Goal: Task Accomplishment & Management: Complete application form

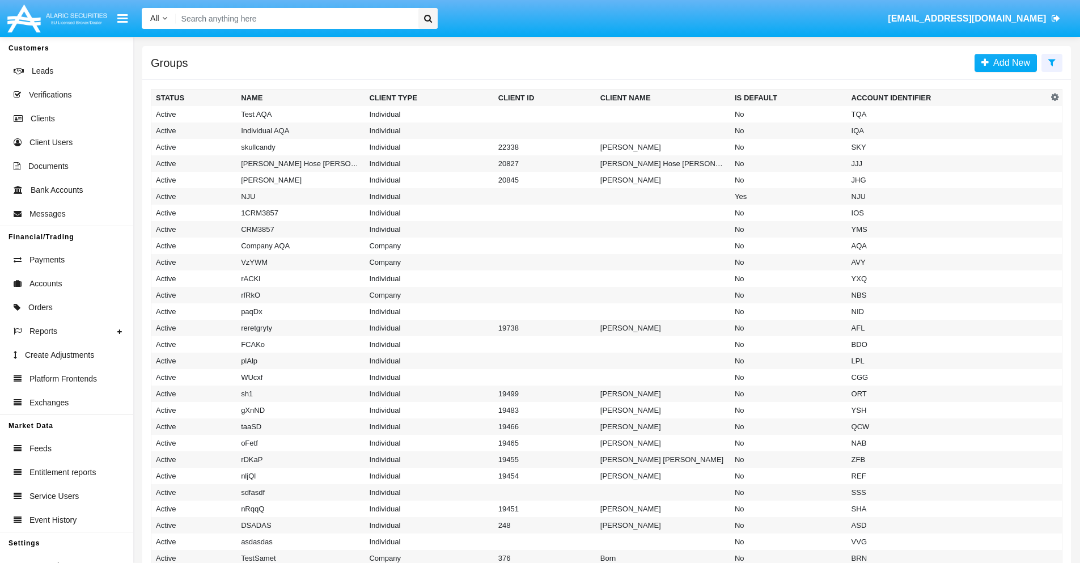
click at [1052, 62] on icon at bounding box center [1051, 62] width 7 height 9
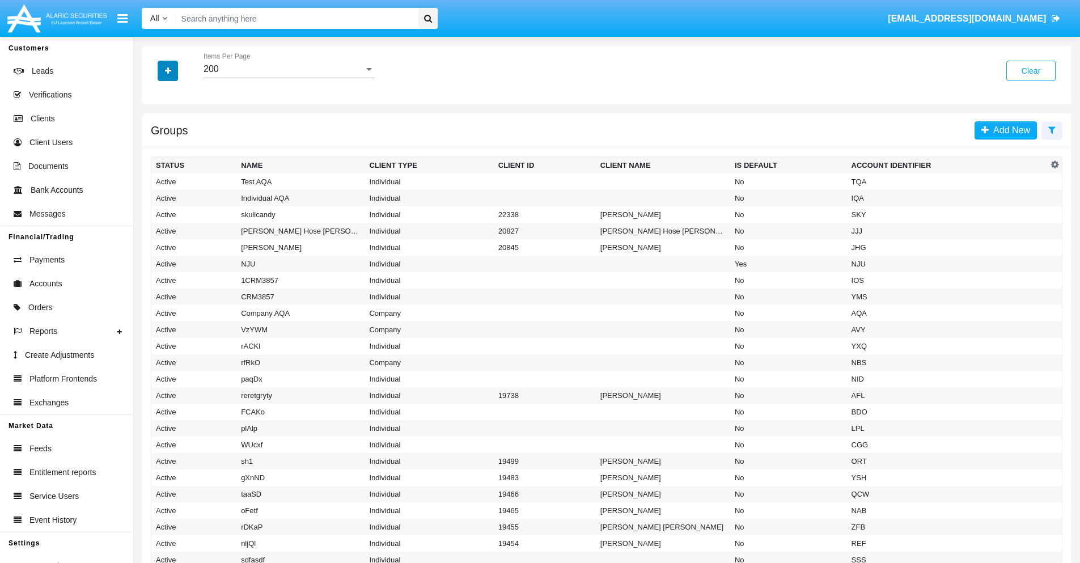
click at [168, 70] on icon "button" at bounding box center [168, 71] width 6 height 8
click at [200, 193] on span "Account Identifier" at bounding box center [200, 193] width 70 height 14
click at [156, 197] on input "Account Identifier" at bounding box center [155, 197] width 1 height 1
checkbox input "true"
click at [168, 70] on icon "button" at bounding box center [168, 71] width 6 height 8
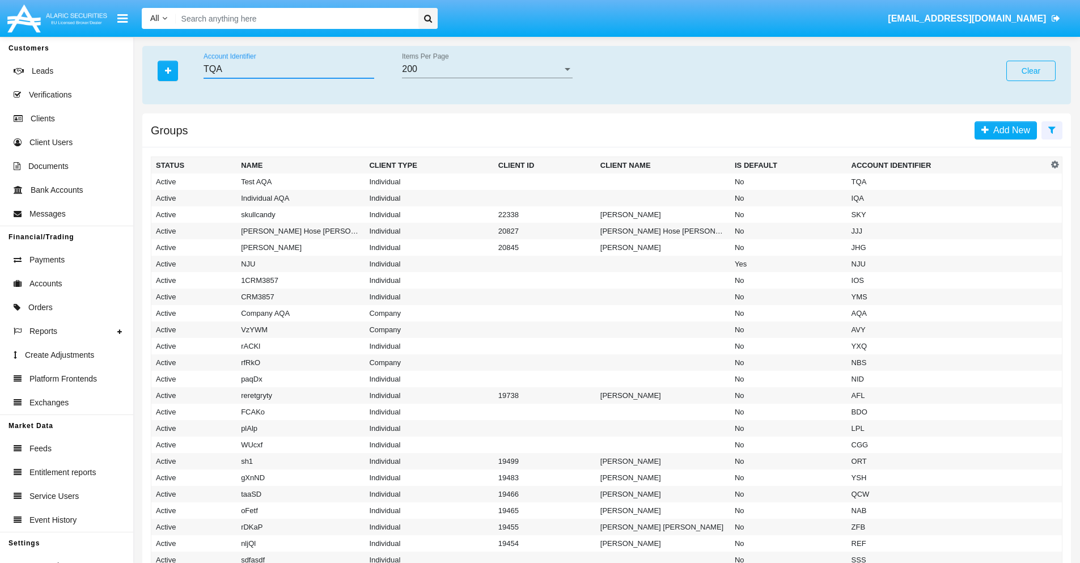
click at [289, 69] on input "TQA" at bounding box center [289, 69] width 171 height 10
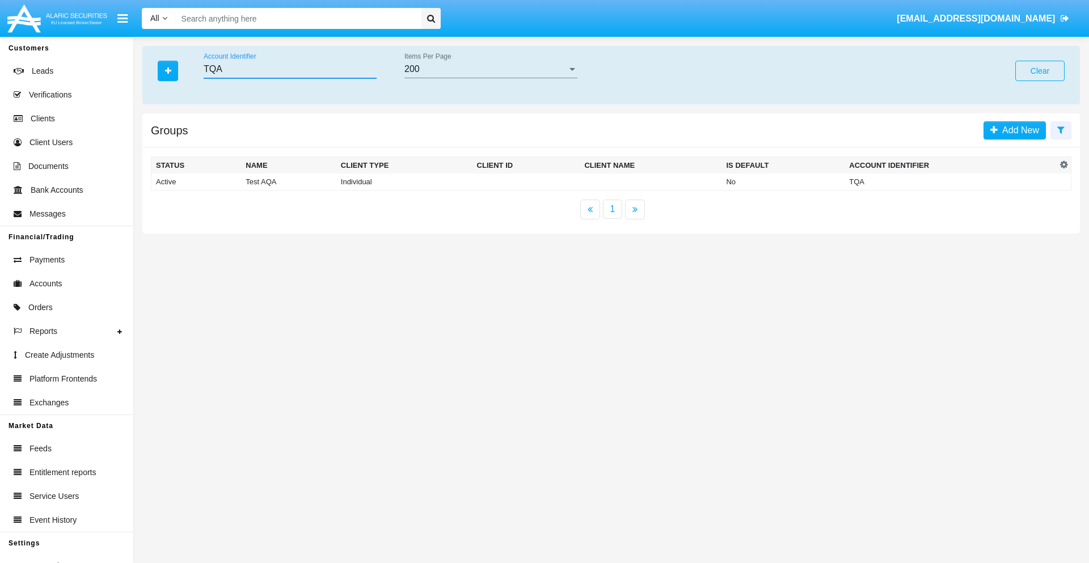
type input "TQA"
click at [950, 181] on td "TQA" at bounding box center [950, 182] width 212 height 17
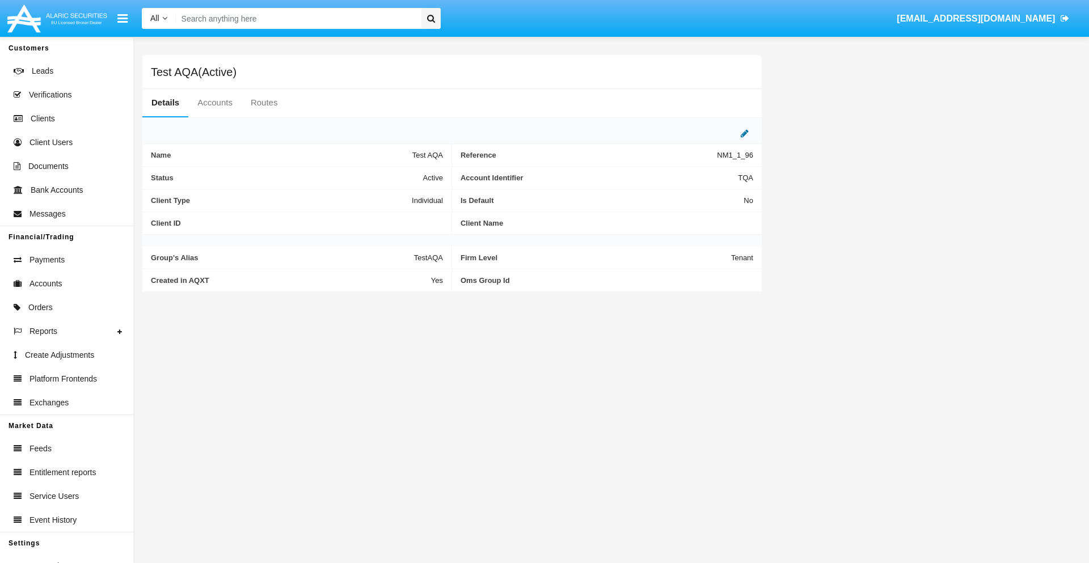
click at [745, 133] on icon at bounding box center [745, 133] width 8 height 9
click at [391, 175] on div "Active" at bounding box center [387, 175] width 92 height 10
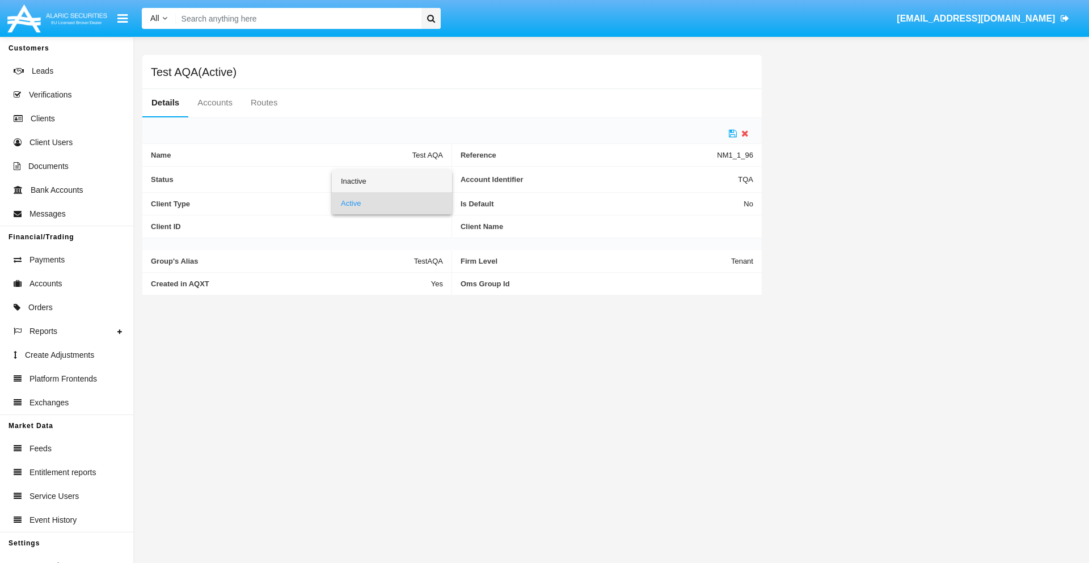
click at [391, 181] on span "Inactive" at bounding box center [392, 181] width 102 height 22
click at [733, 133] on icon at bounding box center [733, 133] width 8 height 9
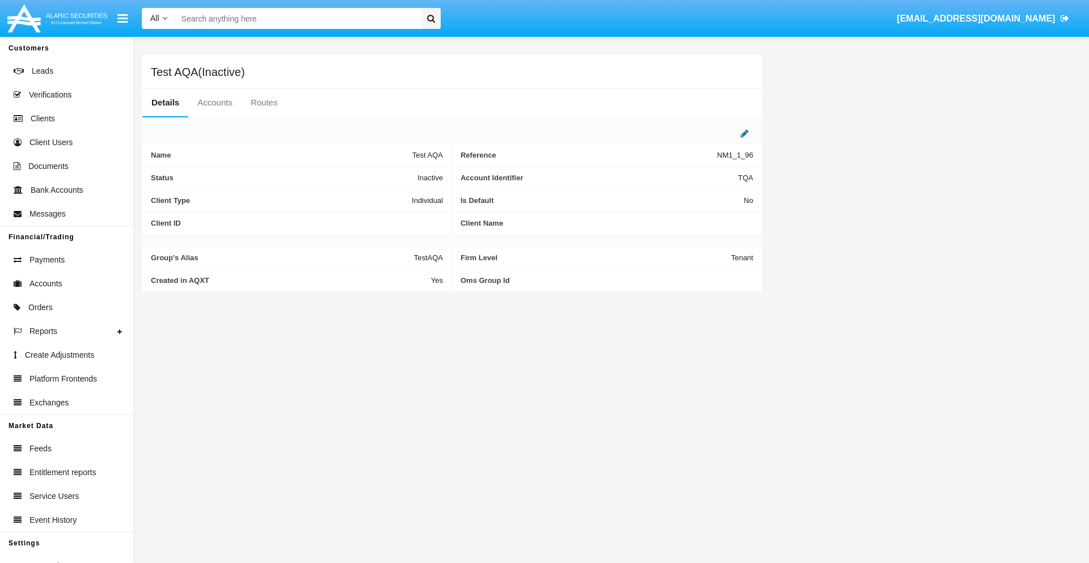
click at [745, 133] on icon at bounding box center [745, 133] width 8 height 9
click at [391, 175] on div "Inactive" at bounding box center [387, 175] width 92 height 10
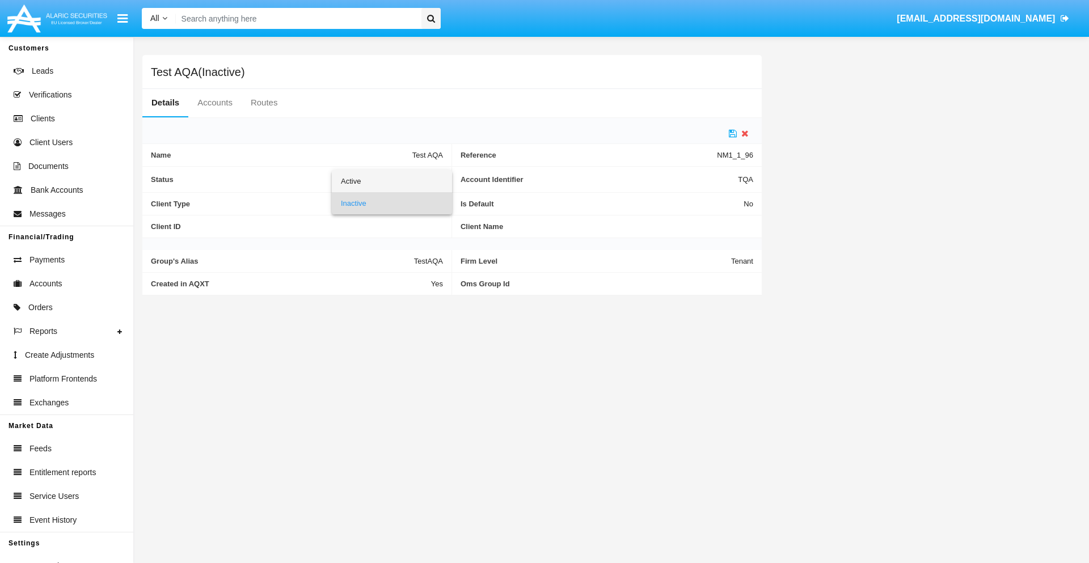
click at [391, 181] on span "Active" at bounding box center [392, 181] width 102 height 22
click at [733, 133] on icon at bounding box center [733, 133] width 8 height 9
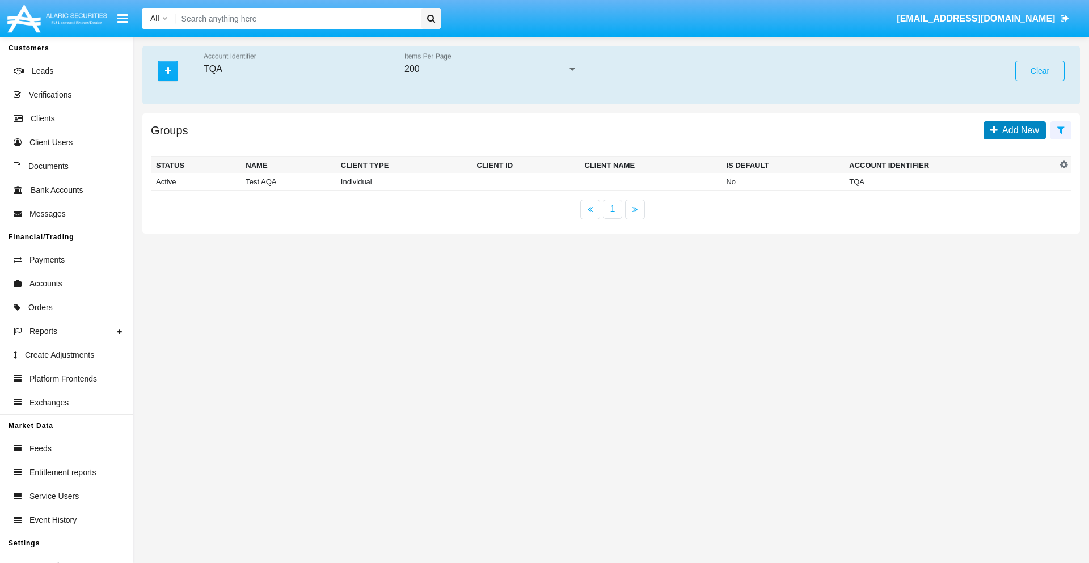
click at [1018, 130] on span "Add New" at bounding box center [1017, 130] width 41 height 10
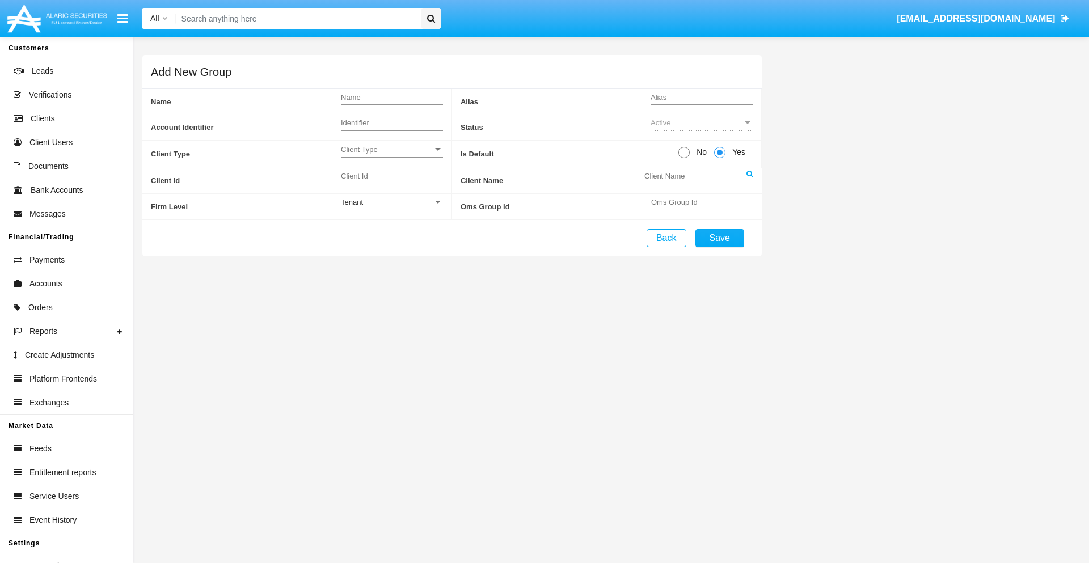
click at [391, 149] on span "Client Type" at bounding box center [387, 150] width 92 height 10
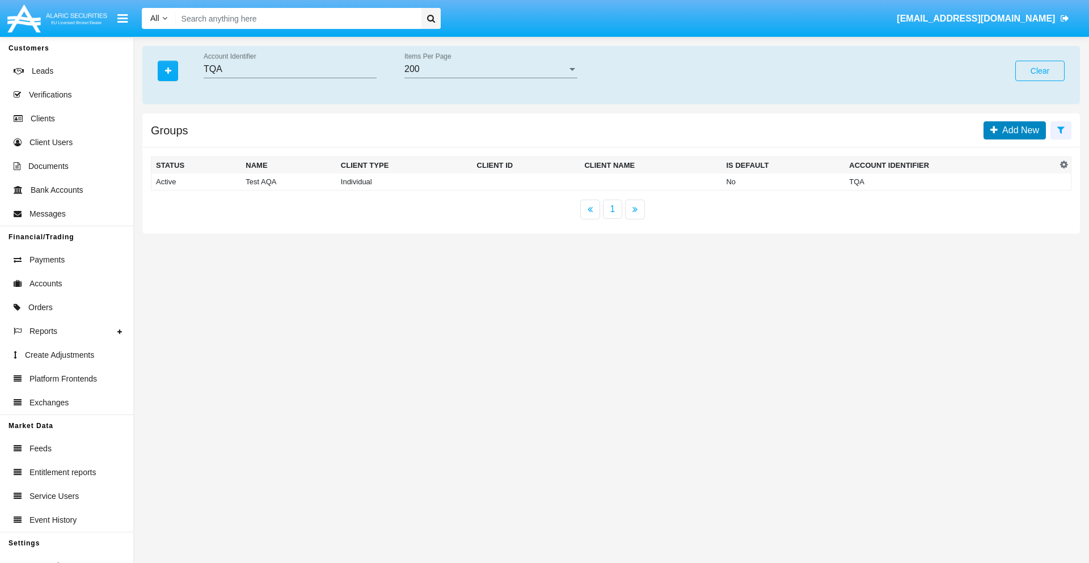
click at [1018, 130] on span "Add New" at bounding box center [1017, 130] width 41 height 10
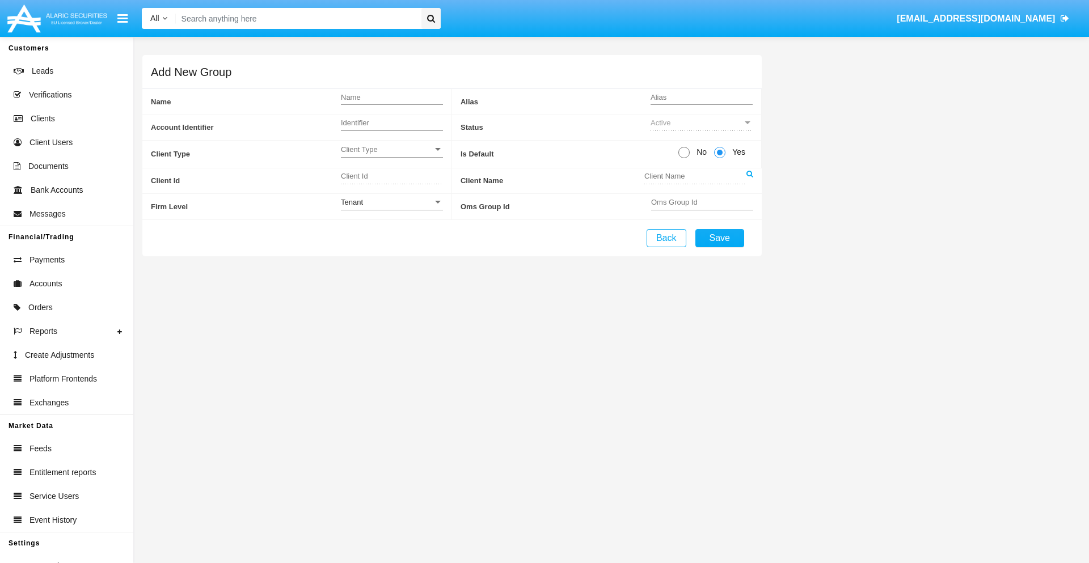
click at [699, 152] on span "No" at bounding box center [700, 152] width 20 height 12
click at [684, 158] on input "No" at bounding box center [683, 158] width 1 height 1
radio input "true"
click at [391, 202] on div "Tenant" at bounding box center [387, 202] width 92 height 10
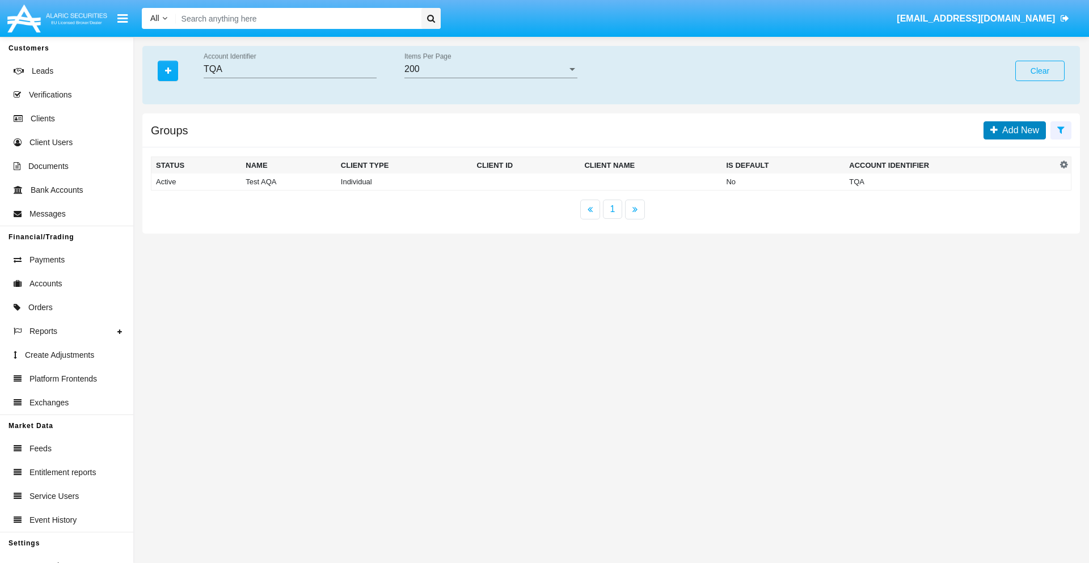
click at [1018, 130] on span "Add New" at bounding box center [1017, 130] width 41 height 10
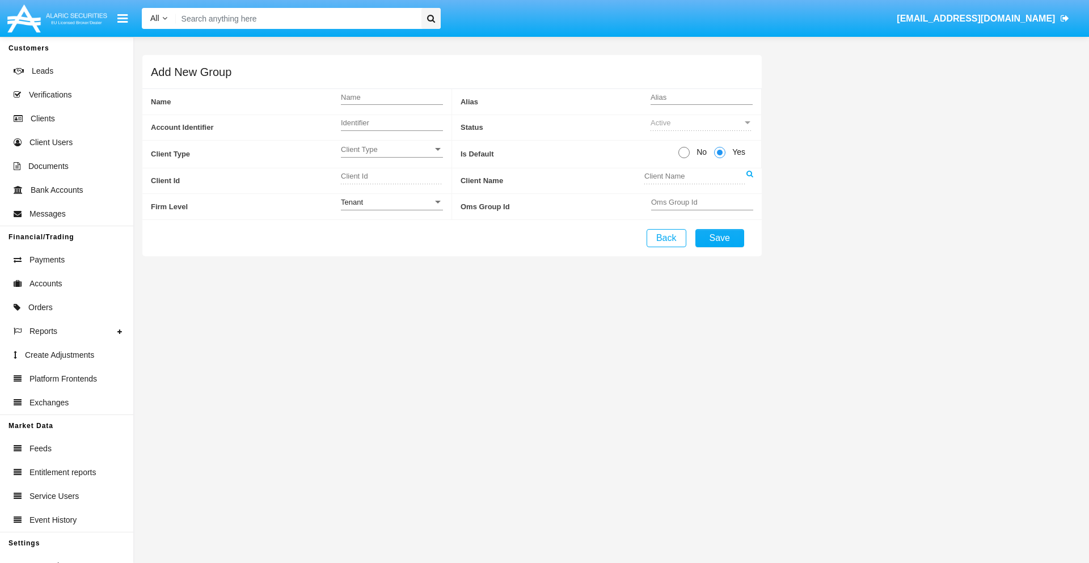
click at [699, 152] on span "No" at bounding box center [700, 152] width 20 height 12
click at [684, 158] on input "No" at bounding box center [683, 158] width 1 height 1
radio input "true"
click at [737, 152] on span "Yes" at bounding box center [736, 152] width 23 height 12
click at [720, 158] on input "Yes" at bounding box center [719, 158] width 1 height 1
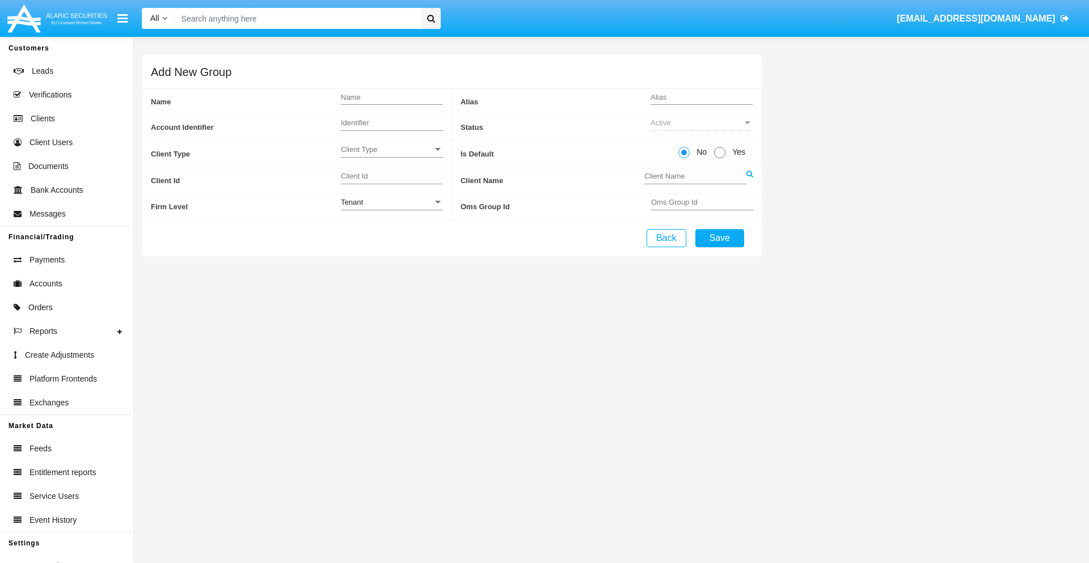
radio input "true"
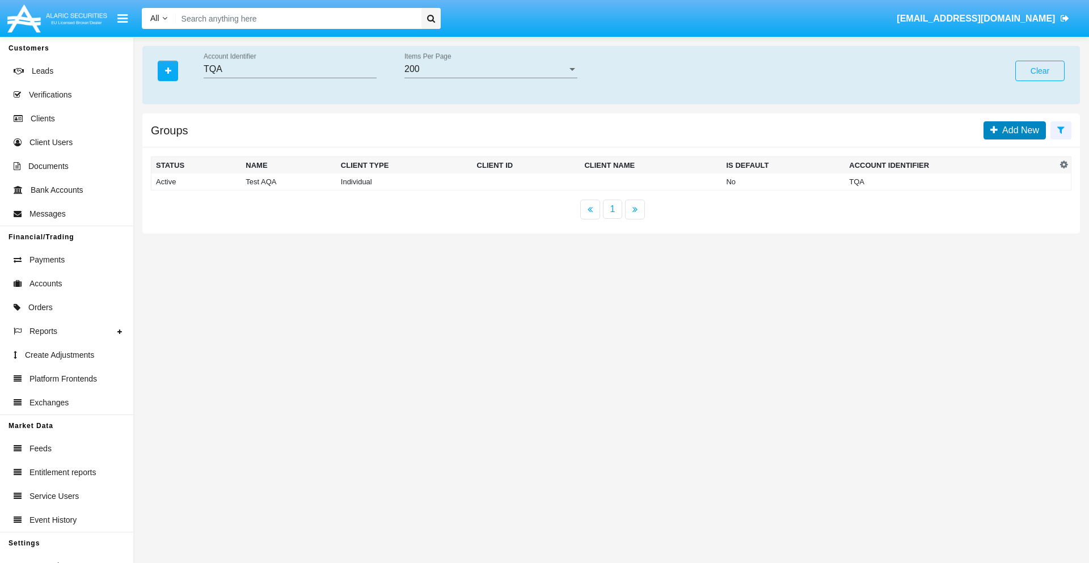
click at [1018, 130] on span "Add New" at bounding box center [1017, 130] width 41 height 10
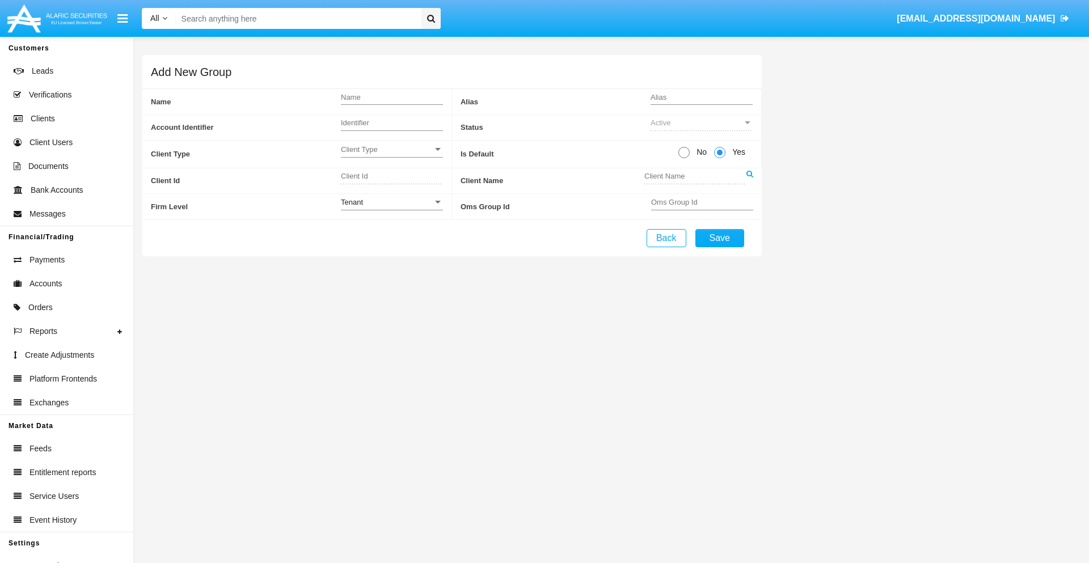
click at [699, 152] on span "No" at bounding box center [700, 152] width 20 height 12
click at [684, 158] on input "No" at bounding box center [683, 158] width 1 height 1
radio input "true"
click at [391, 149] on span "Client Type" at bounding box center [387, 150] width 92 height 10
click at [391, 155] on span "Individual" at bounding box center [392, 156] width 102 height 22
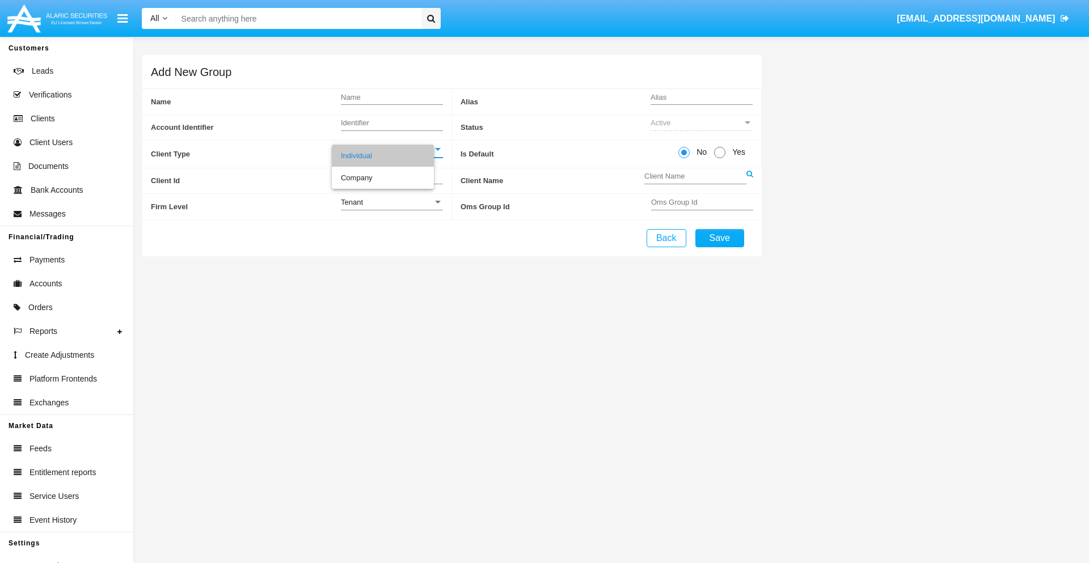
click at [749, 180] on link at bounding box center [749, 181] width 7 height 26
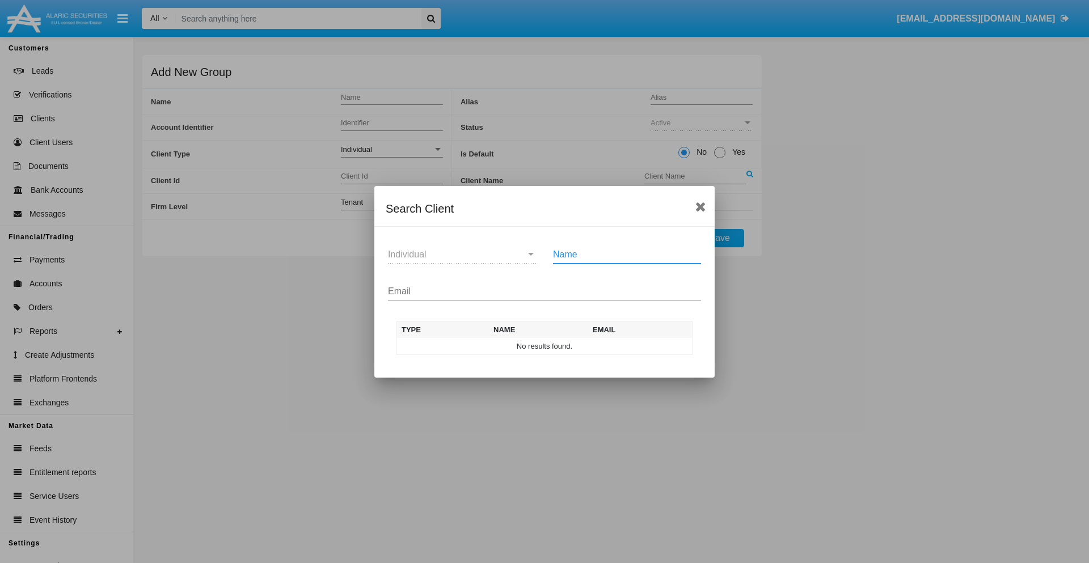
click at [544, 291] on input "Email" at bounding box center [544, 291] width 313 height 10
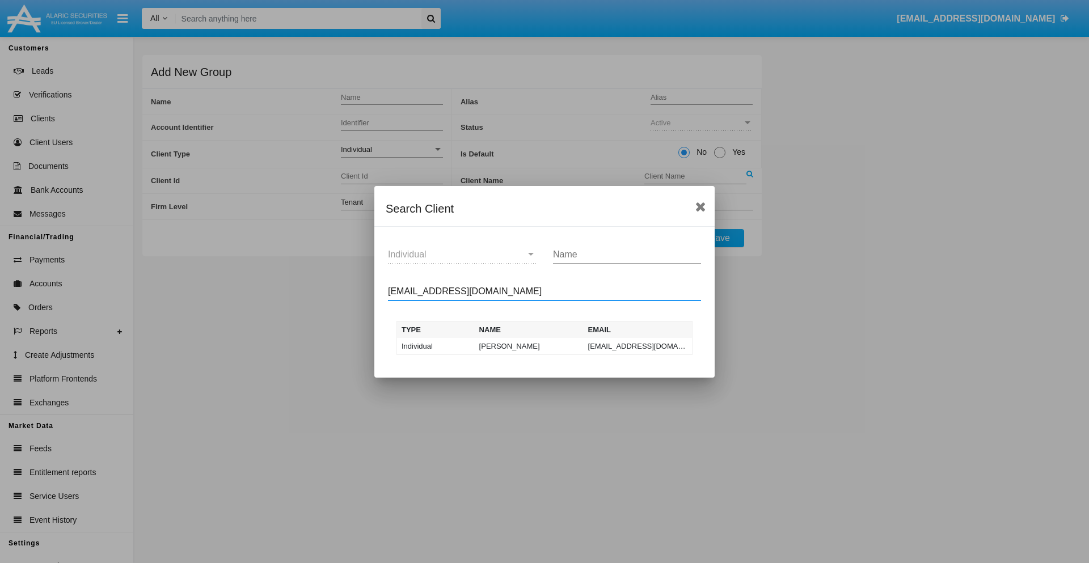
type input "[EMAIL_ADDRESS][DOMAIN_NAME]"
